Goal: Task Accomplishment & Management: Manage account settings

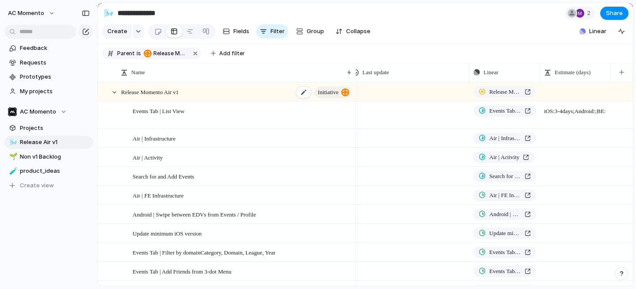
click at [233, 92] on div "Release Momento Air v1 initiative" at bounding box center [237, 92] width 232 height 18
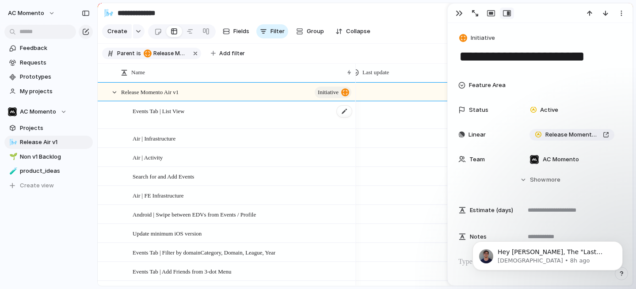
click at [229, 109] on div "Events Tab | List View" at bounding box center [243, 115] width 220 height 27
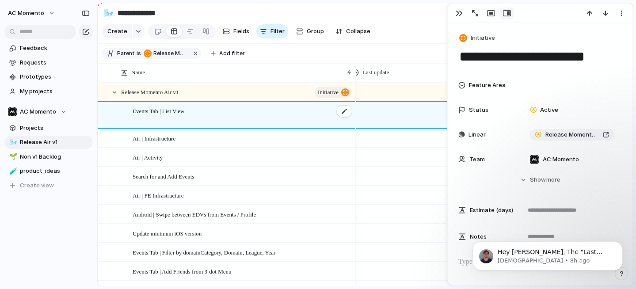
type textarea "**********"
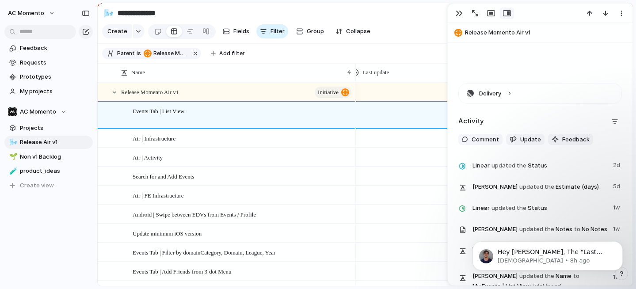
scroll to position [261, 0]
click at [530, 137] on span "Update" at bounding box center [530, 139] width 21 height 9
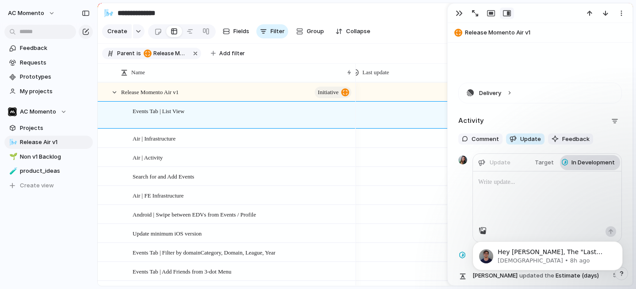
click at [573, 164] on span "In Development" at bounding box center [593, 162] width 43 height 9
click at [545, 163] on div "Backlog Paused Planned In Design With Product Ready for Eng In Development Main…" at bounding box center [318, 144] width 636 height 289
click at [543, 163] on span "Target" at bounding box center [544, 162] width 19 height 9
click at [546, 88] on div "Day Month Quarter Half-year Year [DATE] Su Mo Tu We Th Fr Sa 28 29 30 1 2 3 4 5…" at bounding box center [318, 144] width 636 height 289
click at [576, 161] on span "In Development" at bounding box center [593, 162] width 43 height 9
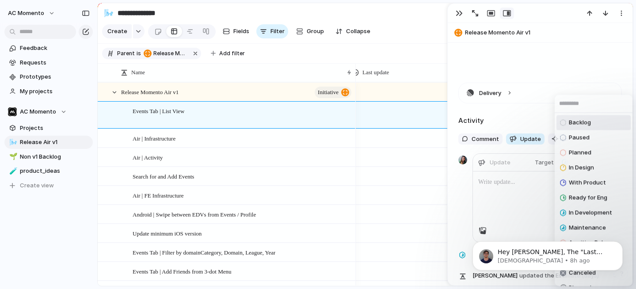
click at [569, 69] on div "Backlog Paused Planned In Design With Product Ready for Eng In Development Main…" at bounding box center [318, 144] width 636 height 289
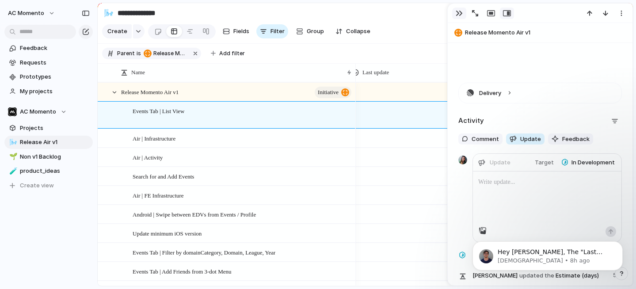
click at [456, 11] on div "button" at bounding box center [459, 13] width 7 height 7
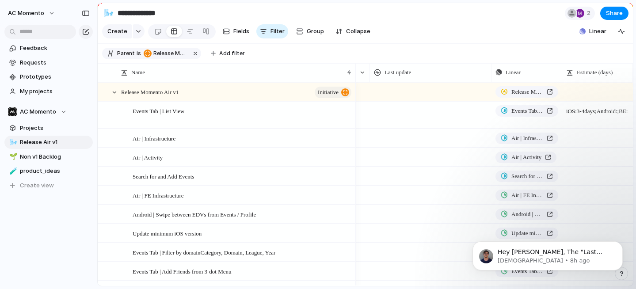
scroll to position [0, 109]
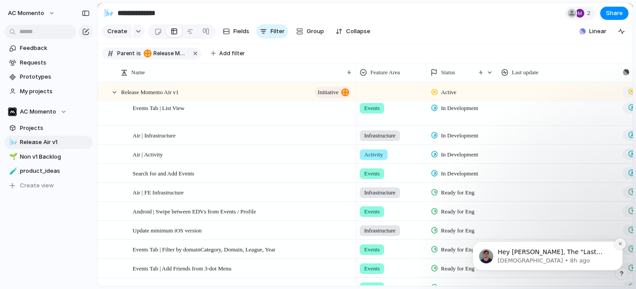
click at [620, 244] on icon "Dismiss notification" at bounding box center [620, 243] width 3 height 3
